Goal: Transaction & Acquisition: Purchase product/service

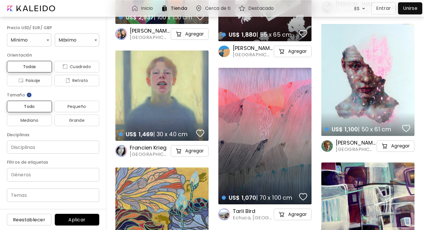
scroll to position [94, 0]
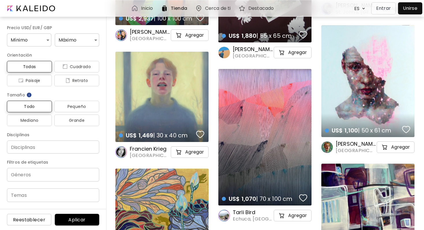
click at [201, 110] on div "US$ 1,469 | 30 x 40 cm details" at bounding box center [161, 97] width 93 height 90
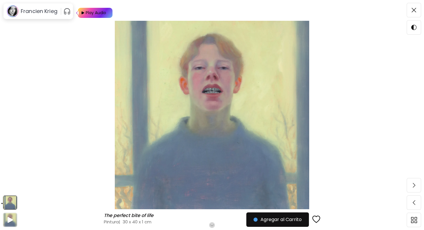
click at [374, 48] on img at bounding box center [212, 115] width 376 height 188
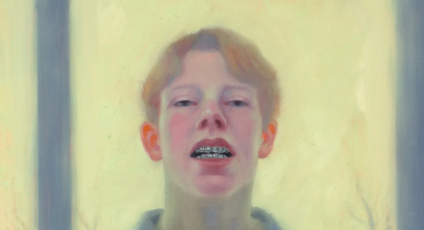
click at [149, 54] on img at bounding box center [212, 206] width 424 height 412
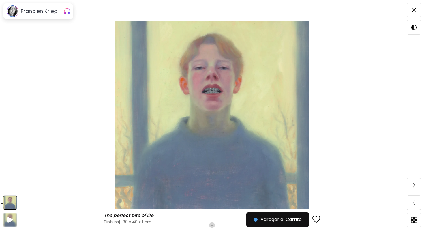
click at [63, 12] on div "Francien Krieg" at bounding box center [38, 11] width 70 height 16
click at [70, 12] on img "button" at bounding box center [66, 11] width 7 height 9
click at [417, 10] on span at bounding box center [414, 10] width 12 height 12
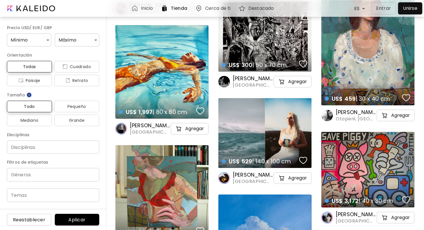
scroll to position [68, 0]
